Goal: Entertainment & Leisure: Consume media (video, audio)

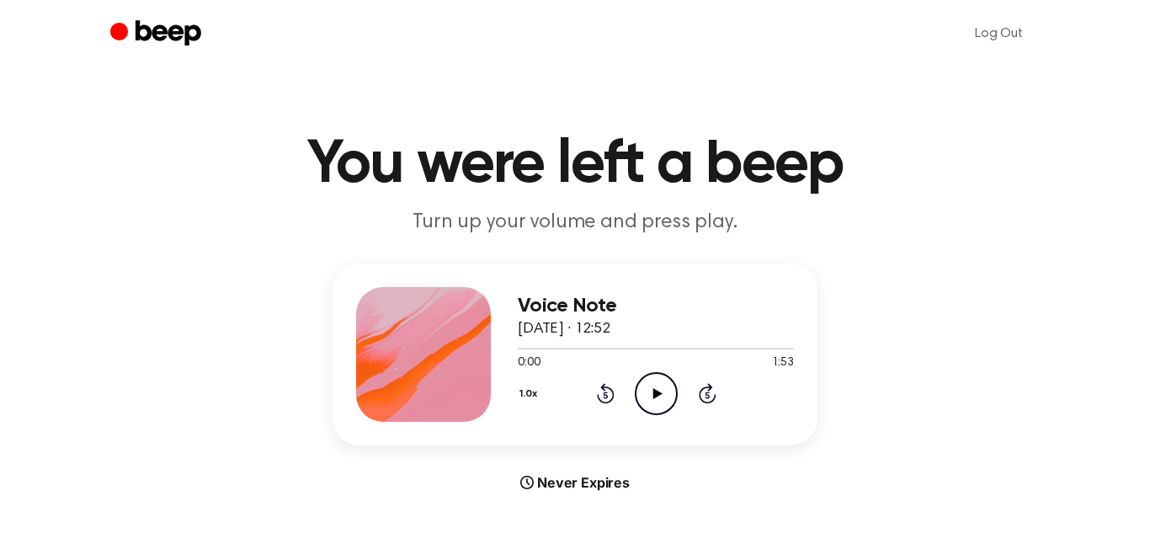
click at [660, 388] on icon "Play Audio" at bounding box center [656, 393] width 43 height 43
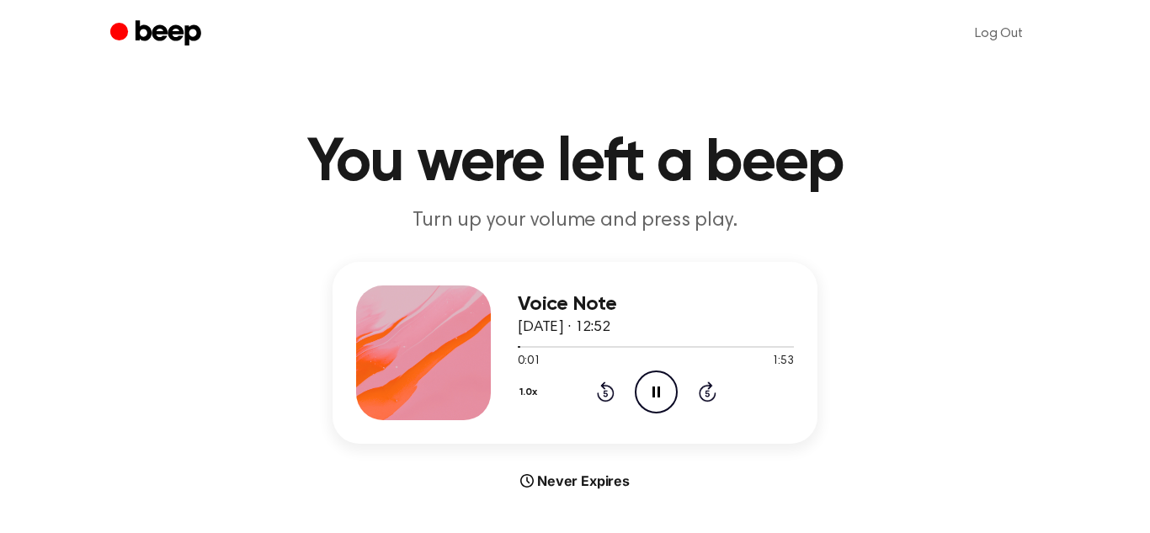
scroll to position [8, 0]
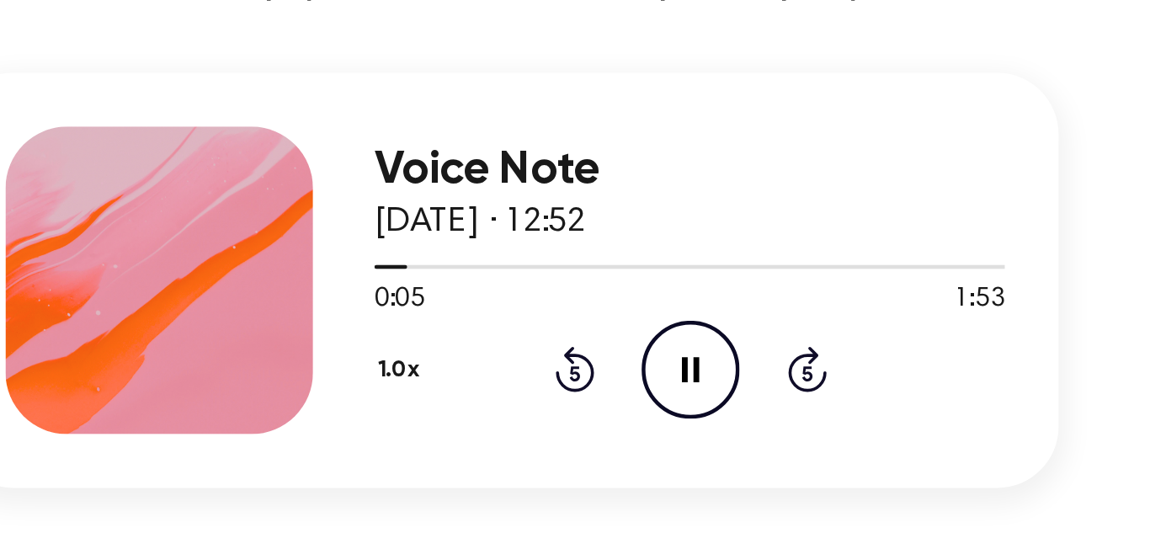
click at [710, 386] on icon "Skip 5 seconds" at bounding box center [707, 386] width 19 height 22
click at [525, 343] on div at bounding box center [656, 339] width 276 height 13
drag, startPoint x: 587, startPoint y: 299, endPoint x: 657, endPoint y: 306, distance: 70.2
click at [657, 306] on h3 "Voice Note" at bounding box center [656, 298] width 276 height 23
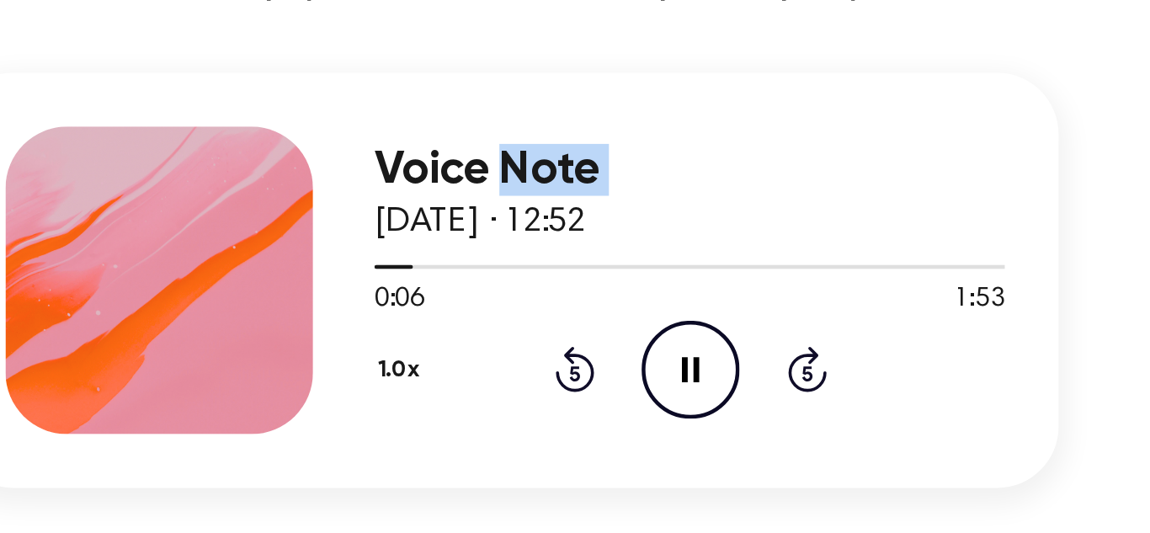
drag, startPoint x: 657, startPoint y: 306, endPoint x: 568, endPoint y: 295, distance: 89.1
click at [568, 295] on h3 "Voice Note" at bounding box center [656, 298] width 276 height 23
click at [569, 295] on h3 "Voice Note" at bounding box center [656, 298] width 276 height 23
drag, startPoint x: 569, startPoint y: 295, endPoint x: 631, endPoint y: 305, distance: 63.1
click at [631, 305] on h3 "Voice Note" at bounding box center [656, 298] width 276 height 23
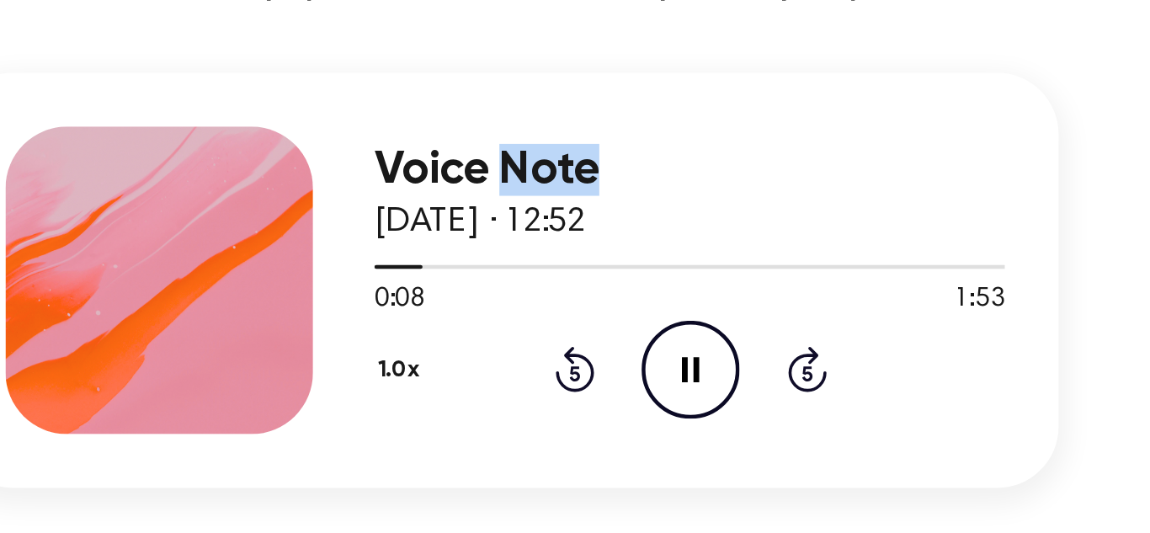
click at [631, 305] on h3 "Voice Note" at bounding box center [656, 298] width 276 height 23
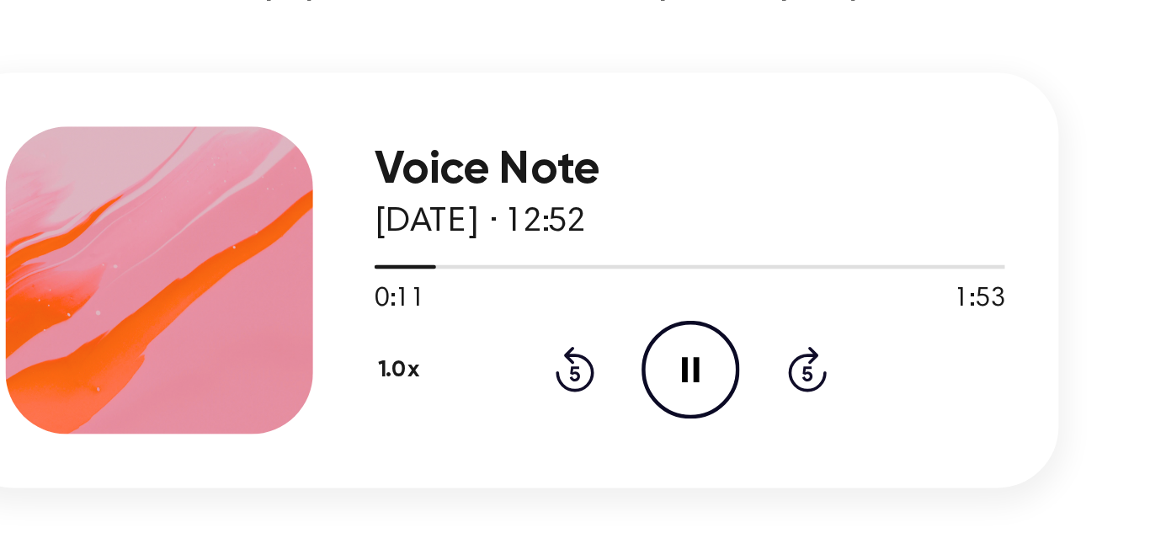
drag, startPoint x: 631, startPoint y: 305, endPoint x: 663, endPoint y: 287, distance: 35.8
click at [663, 287] on h3 "Voice Note" at bounding box center [656, 298] width 276 height 23
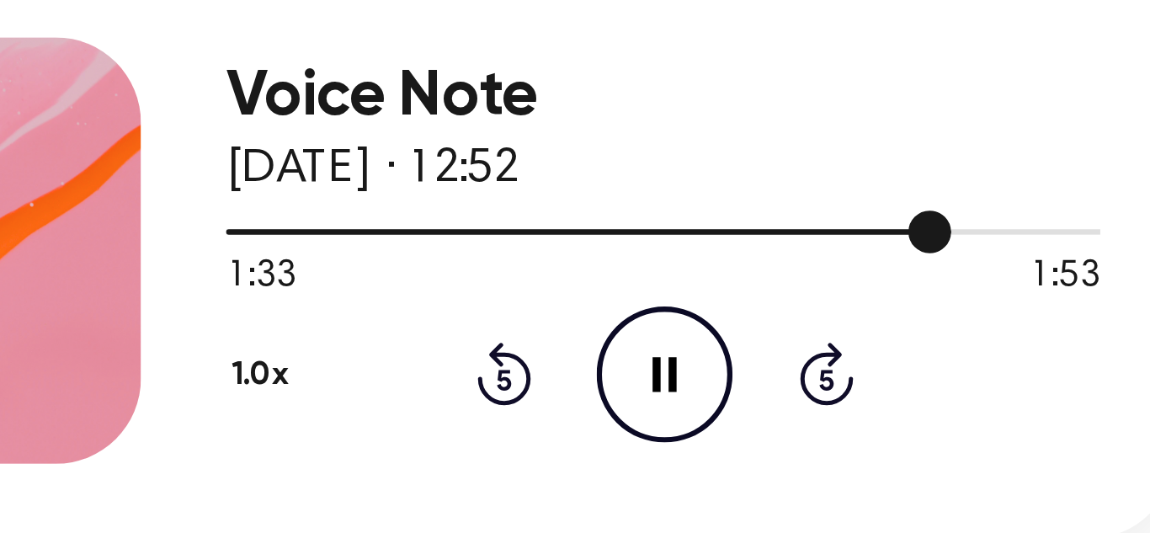
click at [753, 342] on div at bounding box center [656, 339] width 276 height 13
click at [775, 343] on div at bounding box center [656, 339] width 276 height 13
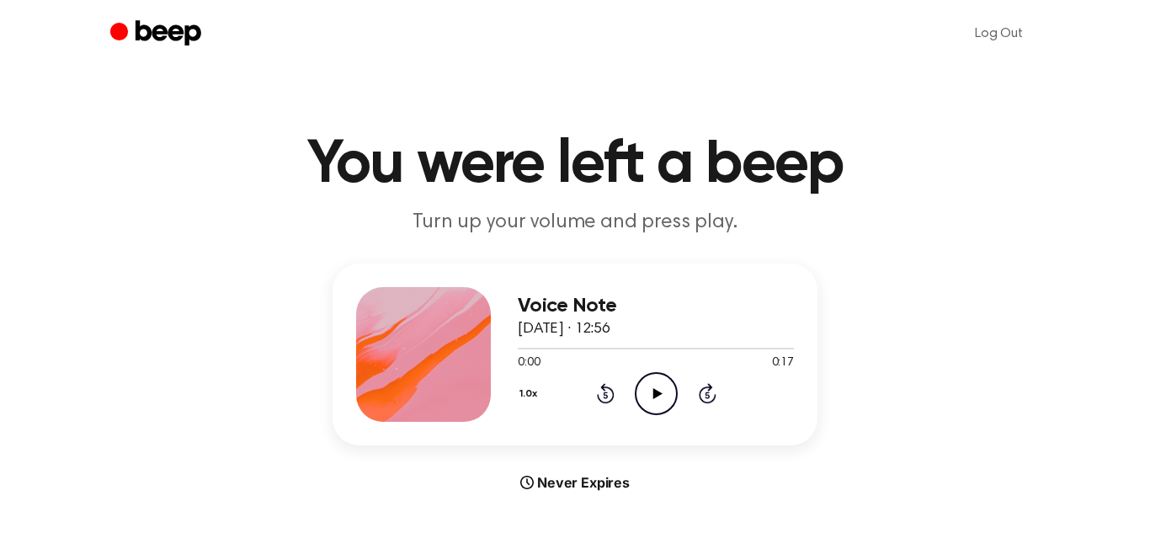
click at [651, 405] on icon "Play Audio" at bounding box center [656, 393] width 43 height 43
click at [652, 414] on div "Voice Note 29 de agosto de 2025 · 12:59 0:00 0:42 Your browser does not support…" at bounding box center [656, 354] width 276 height 135
click at [658, 402] on icon "Play Audio" at bounding box center [656, 393] width 43 height 43
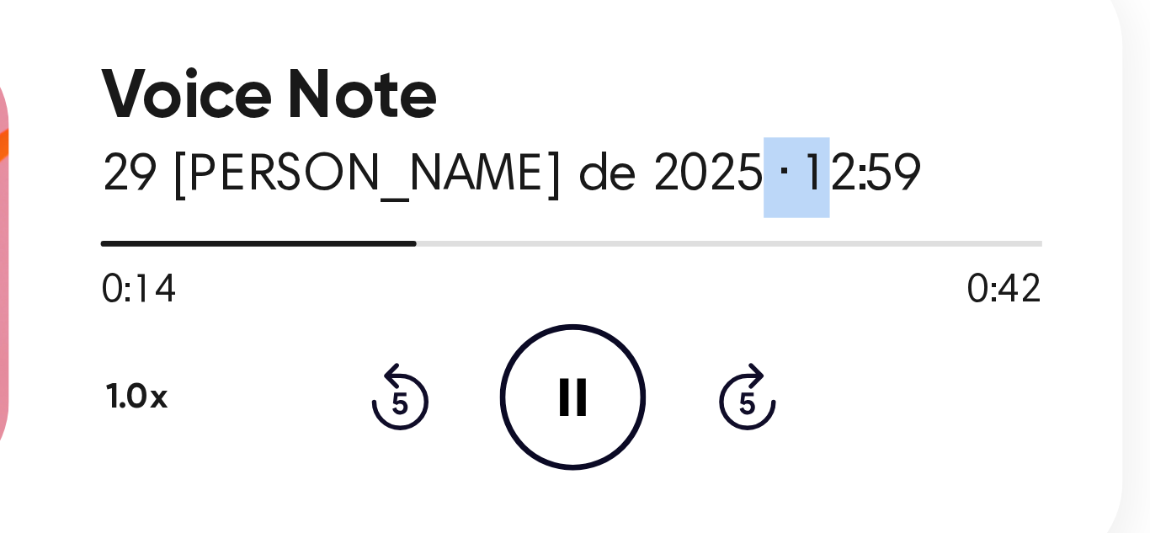
drag, startPoint x: 680, startPoint y: 327, endPoint x: 716, endPoint y: 333, distance: 36.7
click at [716, 333] on div "Voice Note 29 de agosto de 2025 · 12:59" at bounding box center [656, 318] width 276 height 46
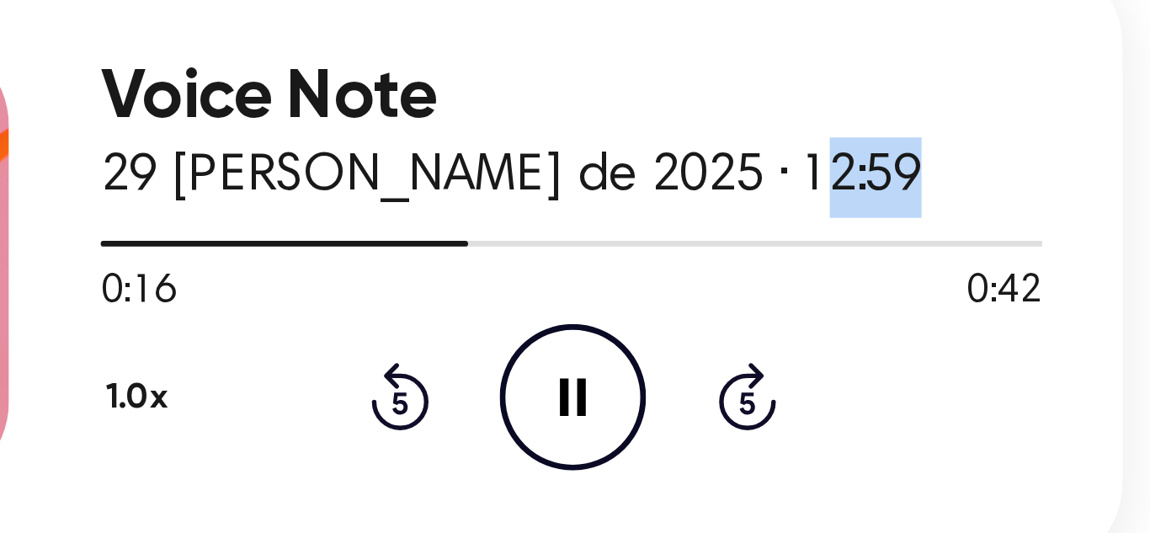
drag, startPoint x: 716, startPoint y: 333, endPoint x: 755, endPoint y: 322, distance: 40.2
click at [755, 322] on div "Voice Note 29 de agosto de 2025 · 12:59" at bounding box center [656, 318] width 276 height 46
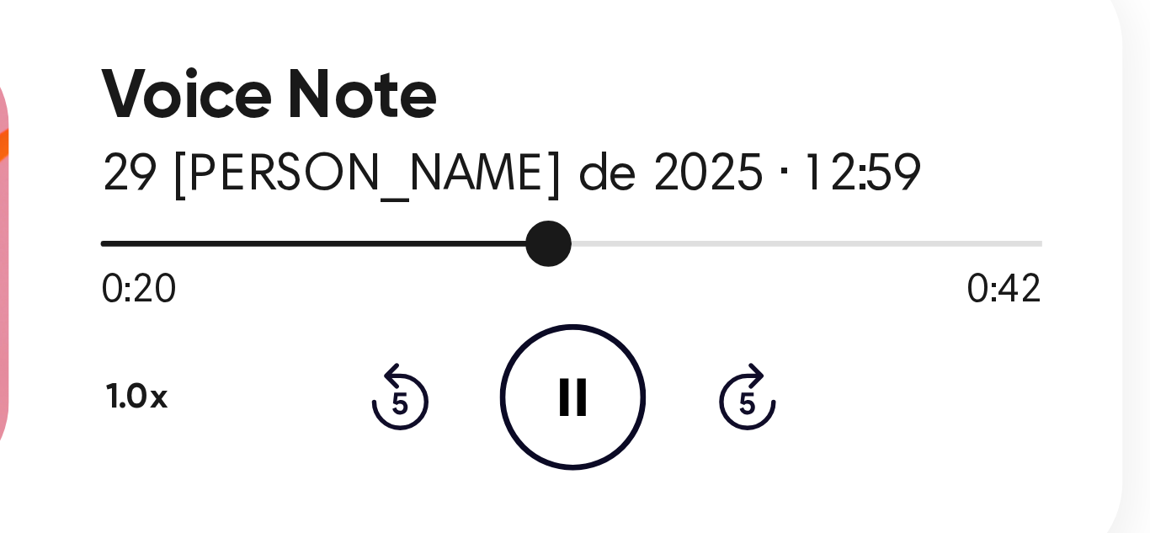
click at [680, 349] on div at bounding box center [656, 347] width 276 height 13
click at [721, 349] on div at bounding box center [656, 347] width 276 height 13
